Goal: Task Accomplishment & Management: Use online tool/utility

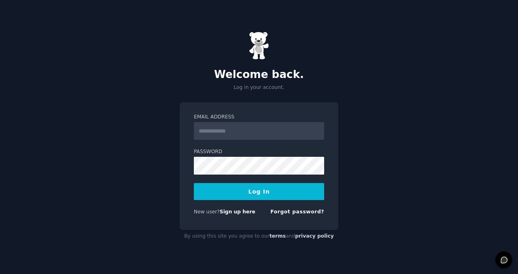
click at [253, 133] on input "Email Address" at bounding box center [259, 131] width 130 height 18
type input "**********"
click at [269, 190] on button "Log In" at bounding box center [259, 191] width 130 height 17
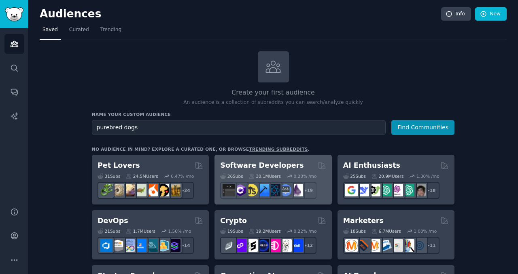
type input "purebred dogs"
click at [391, 120] on button "Find Communities" at bounding box center [422, 127] width 63 height 15
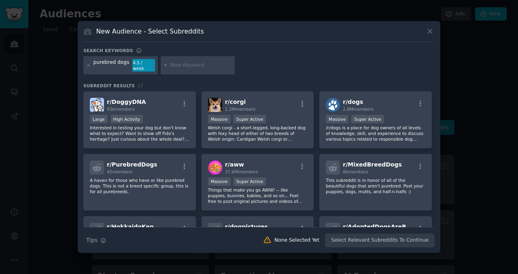
click at [110, 66] on div "purebred dogs" at bounding box center [111, 65] width 36 height 13
click at [189, 65] on input "text" at bounding box center [201, 65] width 62 height 7
type input "breeder"
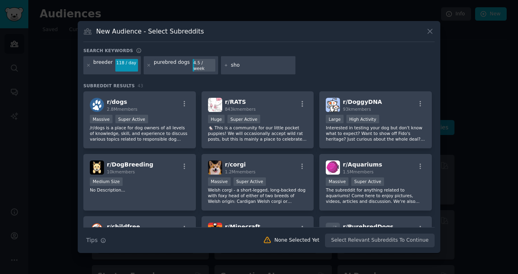
type input "show"
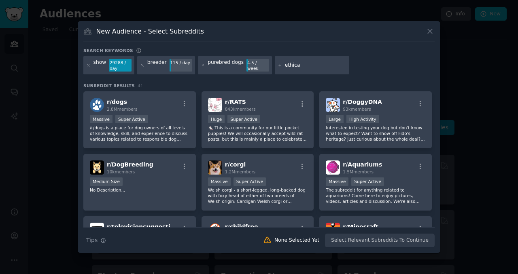
type input "ethical"
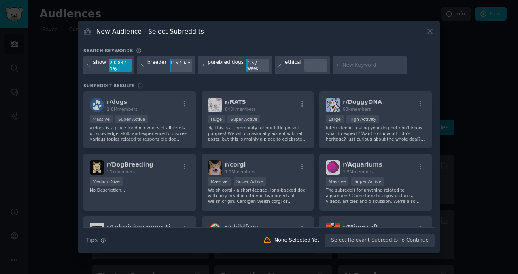
click at [185, 106] on div "r/ dogs 2.8M members Massive Super Active /r/dogs is a place for dog owners of …" at bounding box center [258, 159] width 351 height 136
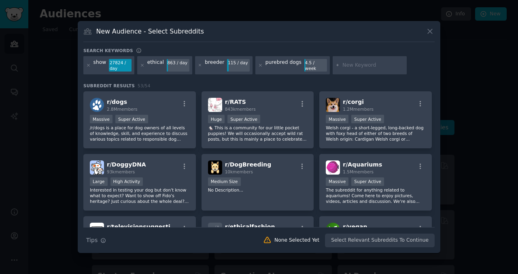
click at [414, 245] on div "Search Tips Tips None Selected Yet Select Relevant Subreddits To Continue" at bounding box center [258, 237] width 351 height 20
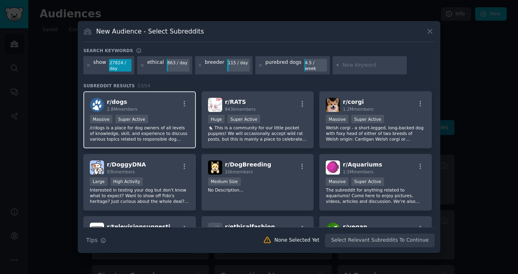
click at [161, 106] on div "r/ dogs 2.8M members" at bounding box center [140, 105] width 100 height 14
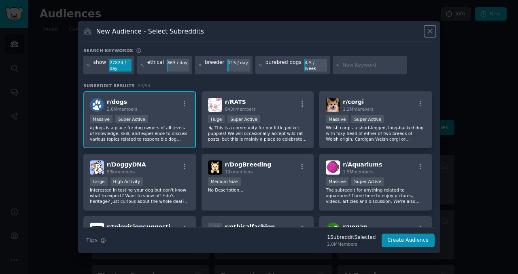
click at [431, 33] on icon at bounding box center [430, 31] width 8 height 8
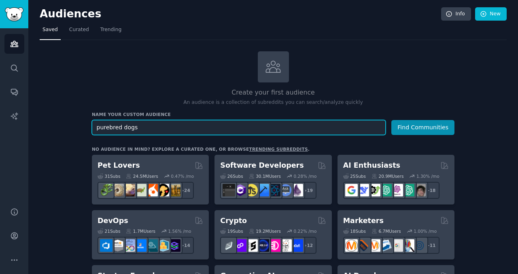
click at [117, 129] on input "purebred dogs" at bounding box center [239, 127] width 294 height 15
type input "dogs"
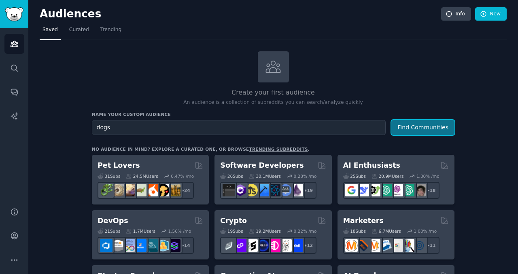
click at [414, 123] on button "Find Communities" at bounding box center [422, 127] width 63 height 15
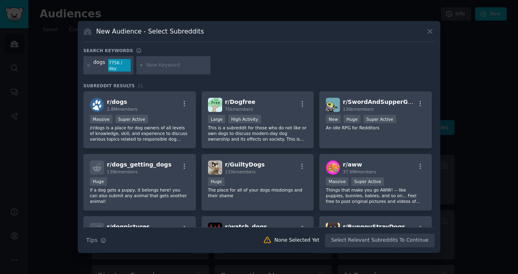
click at [167, 64] on input "text" at bounding box center [177, 65] width 62 height 7
paste input "purebred"
type input "purebred"
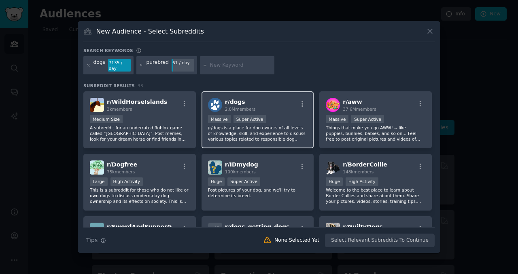
click at [292, 104] on div "r/ dogs 2.8M members" at bounding box center [258, 105] width 100 height 14
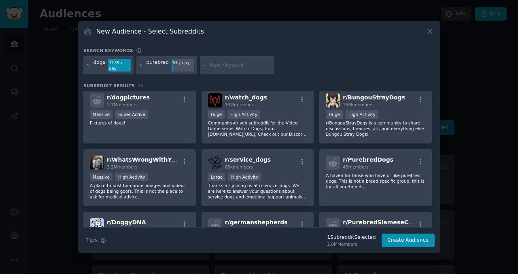
scroll to position [193, 0]
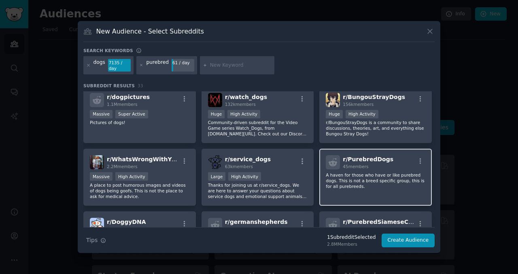
click at [393, 155] on div "r/ PurebredDogs 45 members" at bounding box center [376, 162] width 100 height 14
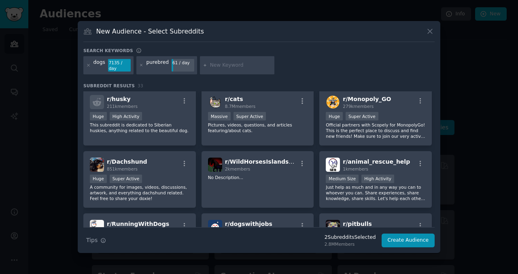
scroll to position [383, 0]
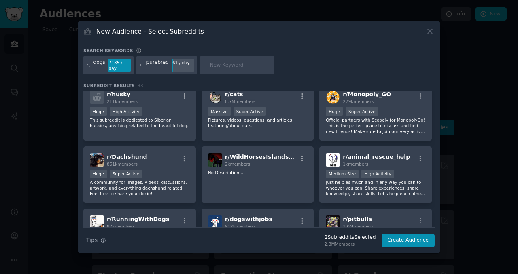
click at [220, 66] on input "text" at bounding box center [241, 65] width 62 height 7
type input "akc"
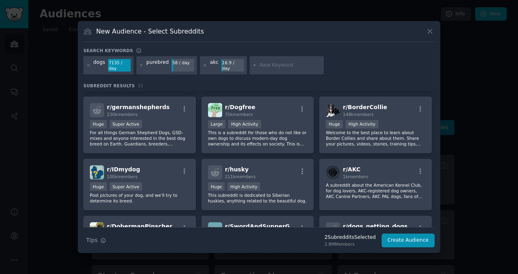
scroll to position [58, 0]
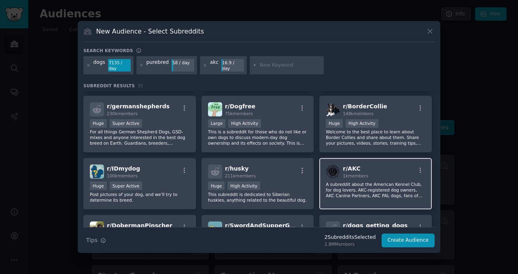
click at [380, 165] on div "r/ AKC 1k members" at bounding box center [376, 172] width 100 height 14
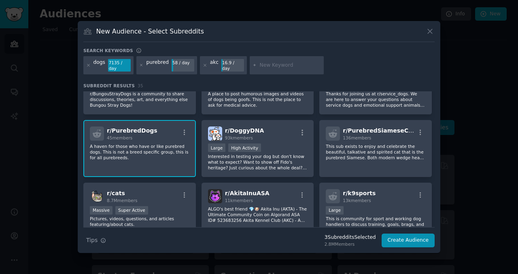
scroll to position [341, 0]
click at [396, 237] on button "Create Audience" at bounding box center [408, 241] width 53 height 14
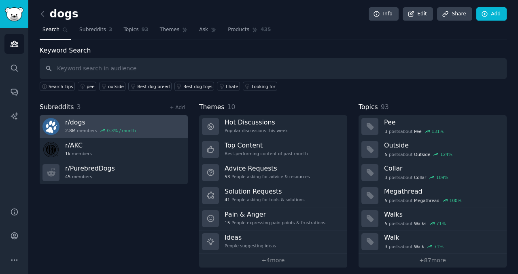
click at [136, 123] on link "r/ dogs 2.8M members 0.3 % / month" at bounding box center [114, 126] width 148 height 23
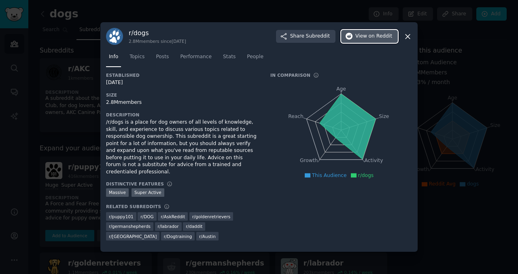
click at [367, 38] on span "View on Reddit" at bounding box center [373, 36] width 37 height 7
click at [408, 41] on icon at bounding box center [407, 36] width 8 height 8
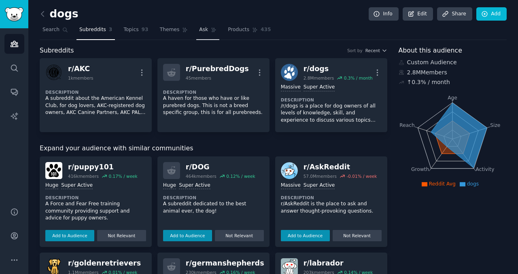
click at [200, 31] on span "Ask" at bounding box center [203, 29] width 9 height 7
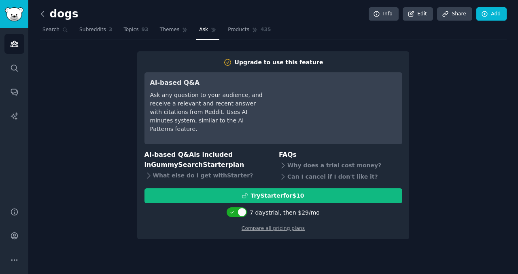
click at [43, 16] on icon at bounding box center [42, 13] width 2 height 5
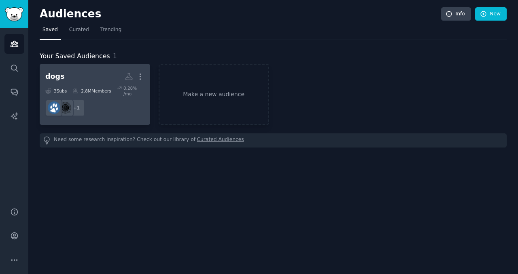
click at [61, 97] on dd "r/AKC + 1" at bounding box center [94, 108] width 99 height 23
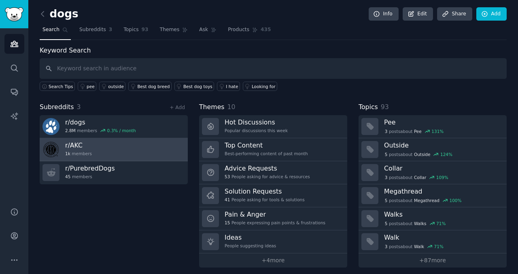
click at [89, 151] on div "r/ AKC 1k members" at bounding box center [78, 149] width 27 height 17
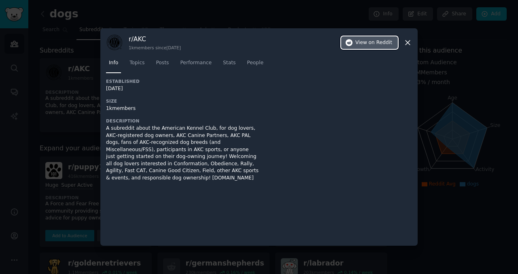
click at [374, 40] on span "on Reddit" at bounding box center [380, 42] width 23 height 7
click at [410, 41] on icon at bounding box center [407, 42] width 8 height 8
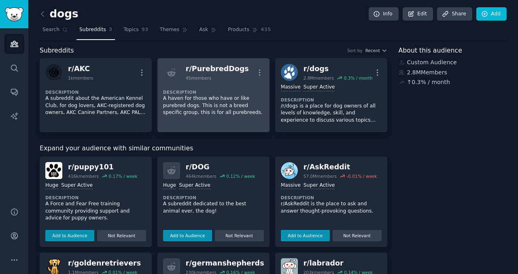
click at [231, 85] on div "Description A haven for those who have or like purebred dogs. This is not a bre…" at bounding box center [213, 100] width 101 height 38
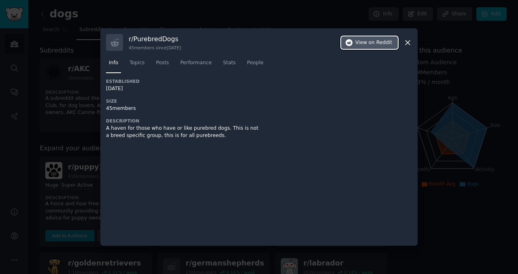
click at [370, 46] on span "on Reddit" at bounding box center [380, 42] width 23 height 7
click at [408, 42] on icon at bounding box center [407, 42] width 8 height 8
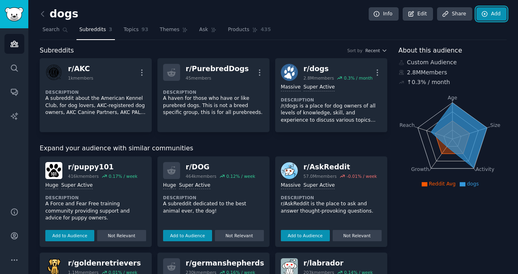
click at [489, 13] on link "Add" at bounding box center [491, 14] width 30 height 14
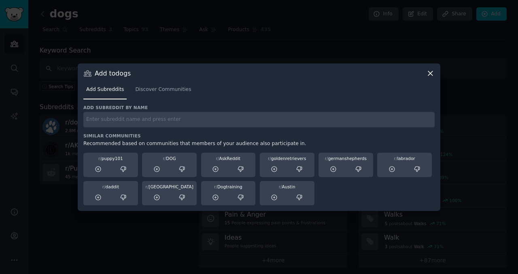
click at [432, 74] on icon at bounding box center [430, 73] width 8 height 8
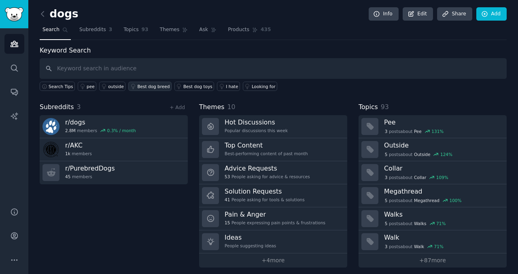
click at [159, 87] on div "Best dog breed" at bounding box center [153, 87] width 32 height 6
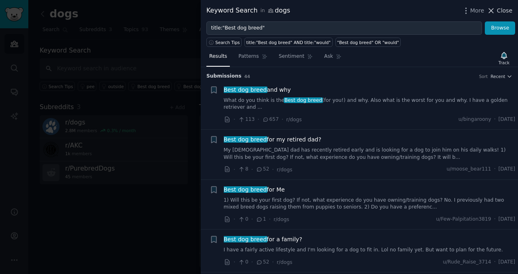
click at [507, 15] on span "Close" at bounding box center [504, 10] width 15 height 8
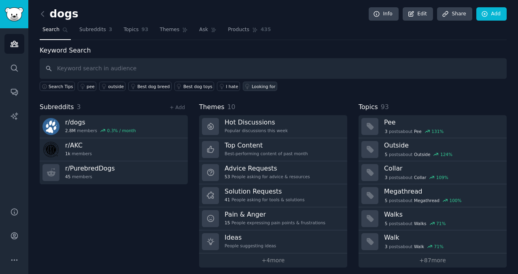
click at [257, 87] on div "Looking for" at bounding box center [264, 87] width 24 height 6
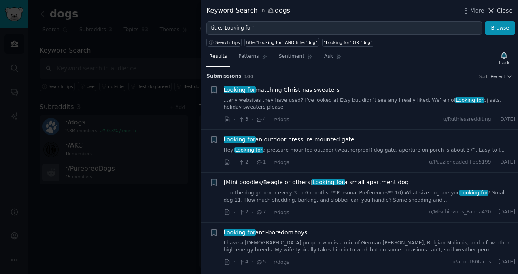
click at [509, 9] on span "Close" at bounding box center [504, 10] width 15 height 8
